Goal: Information Seeking & Learning: Understand process/instructions

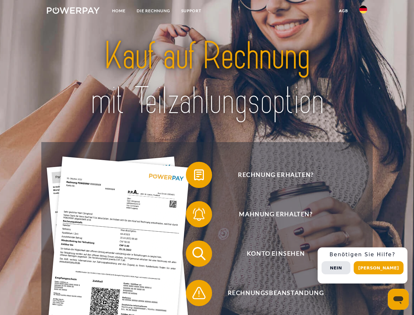
click at [73, 11] on img at bounding box center [73, 10] width 53 height 7
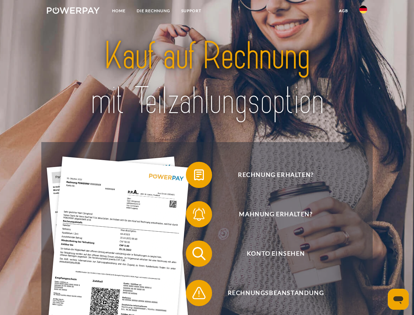
click at [363, 11] on img at bounding box center [363, 10] width 8 height 8
click at [343, 11] on link "agb" at bounding box center [343, 11] width 20 height 12
click at [194, 176] on span at bounding box center [189, 174] width 33 height 33
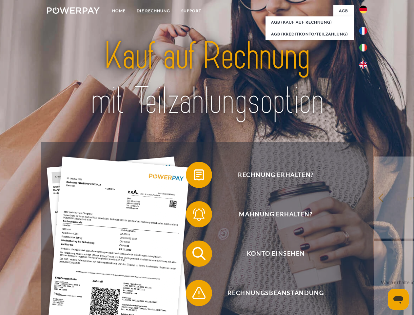
click at [194, 215] on span at bounding box center [189, 214] width 33 height 33
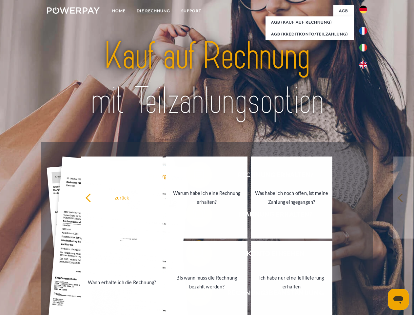
click at [194, 255] on link "Bis wann muss die Rechnung bezahlt werden?" at bounding box center [207, 282] width 82 height 82
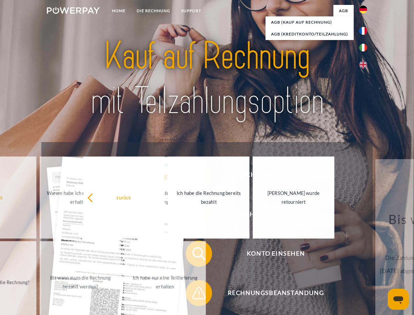
click at [194, 294] on span at bounding box center [189, 292] width 33 height 33
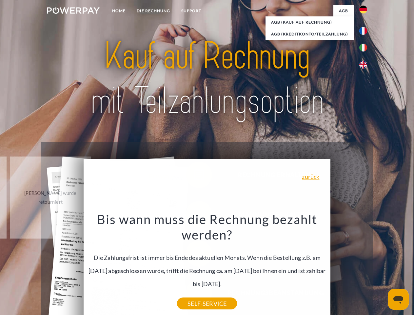
click at [365, 265] on div "Rechnung erhalten? Mahnung erhalten? Konto einsehen" at bounding box center [206, 273] width 331 height 262
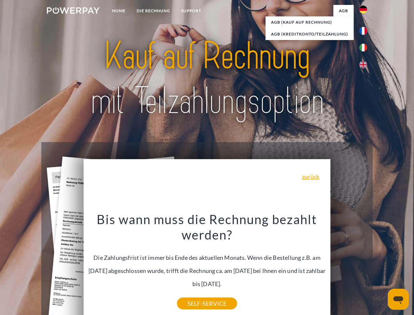
click at [349, 267] on span "Konto einsehen" at bounding box center [275, 253] width 161 height 26
click at [381, 268] on header "Home DIE RECHNUNG SUPPORT" at bounding box center [207, 226] width 414 height 453
